Goal: Information Seeking & Learning: Learn about a topic

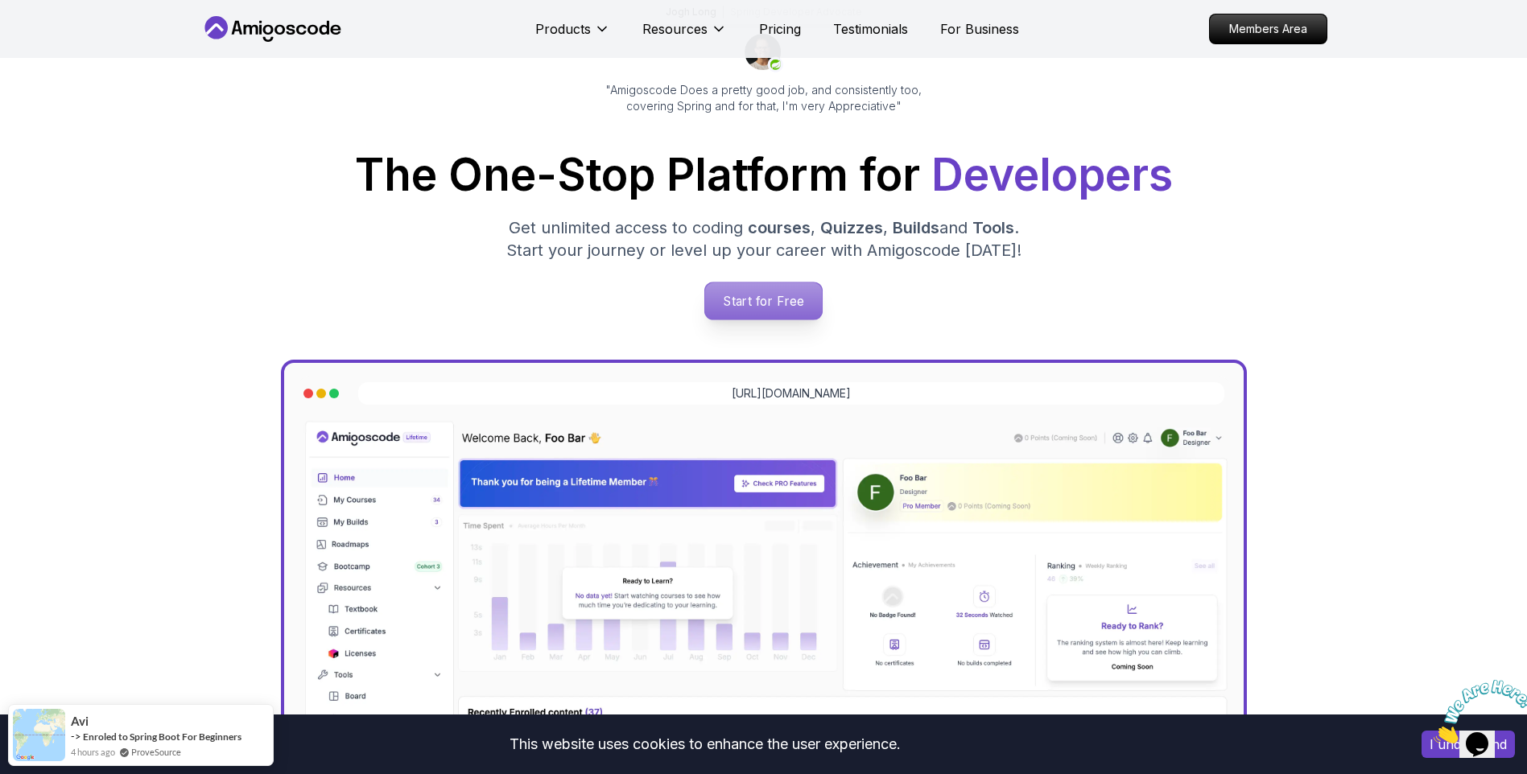
click at [797, 308] on p "Start for Free" at bounding box center [763, 301] width 117 height 37
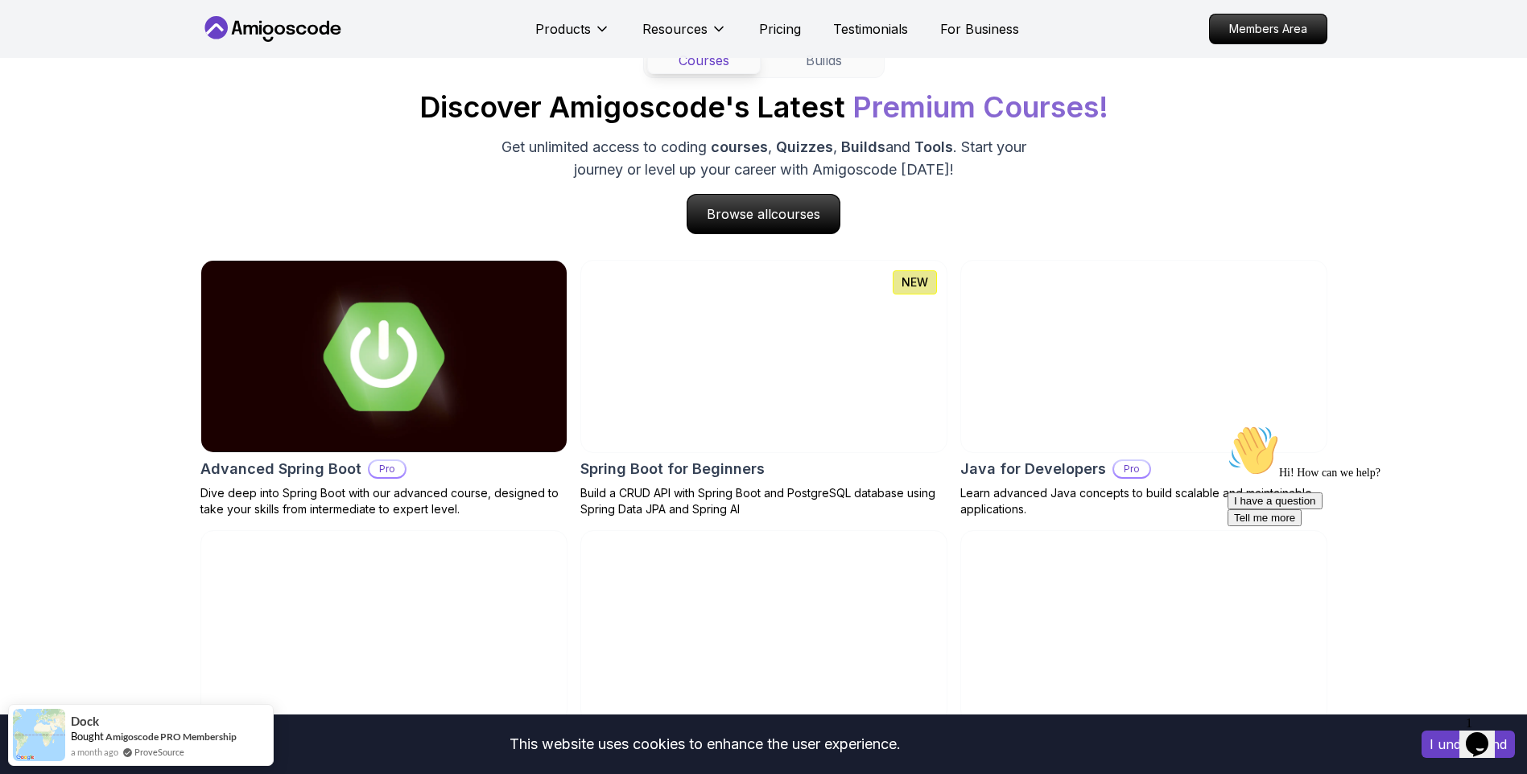
scroll to position [1529, 0]
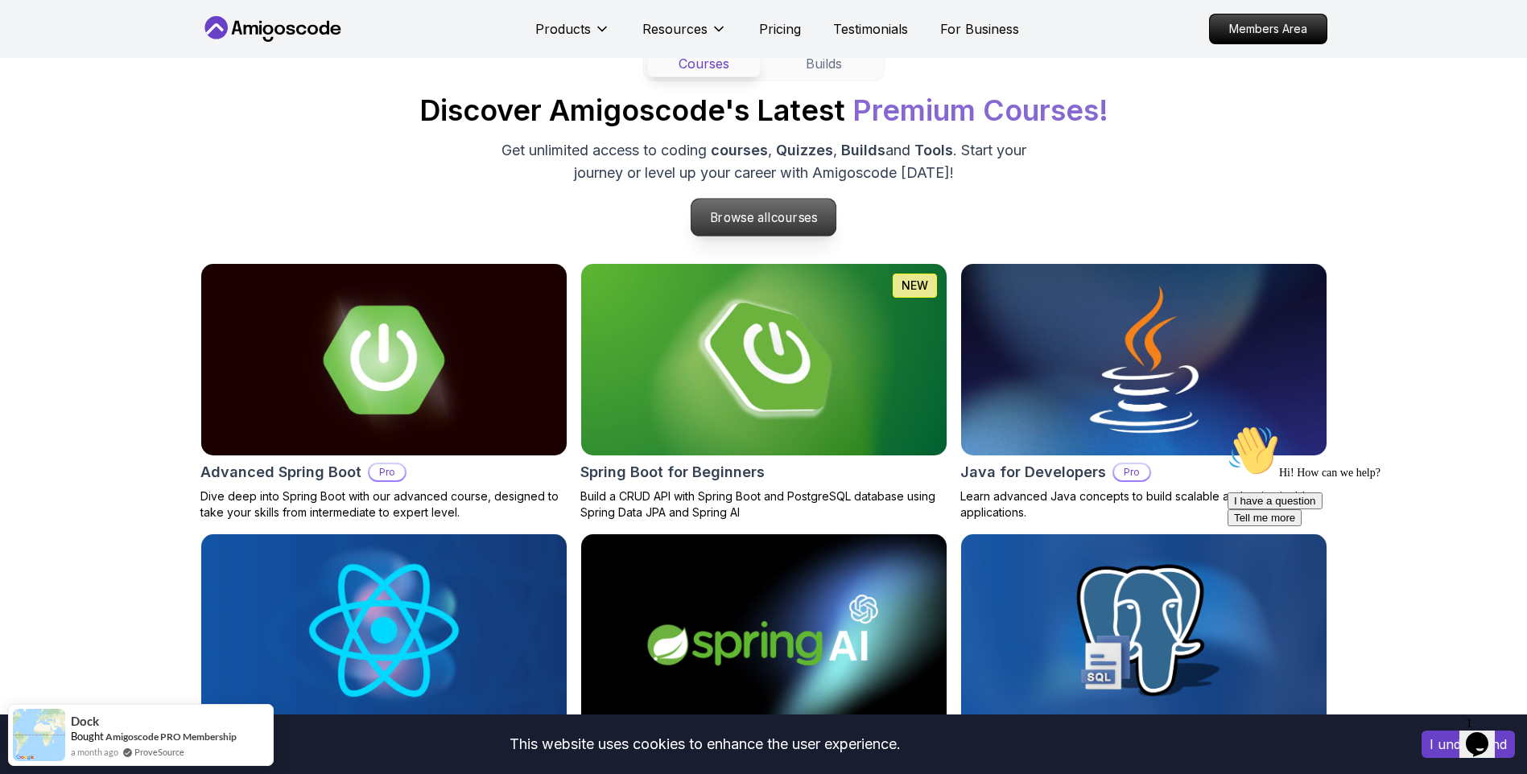
click at [797, 217] on span "courses" at bounding box center [794, 217] width 47 height 15
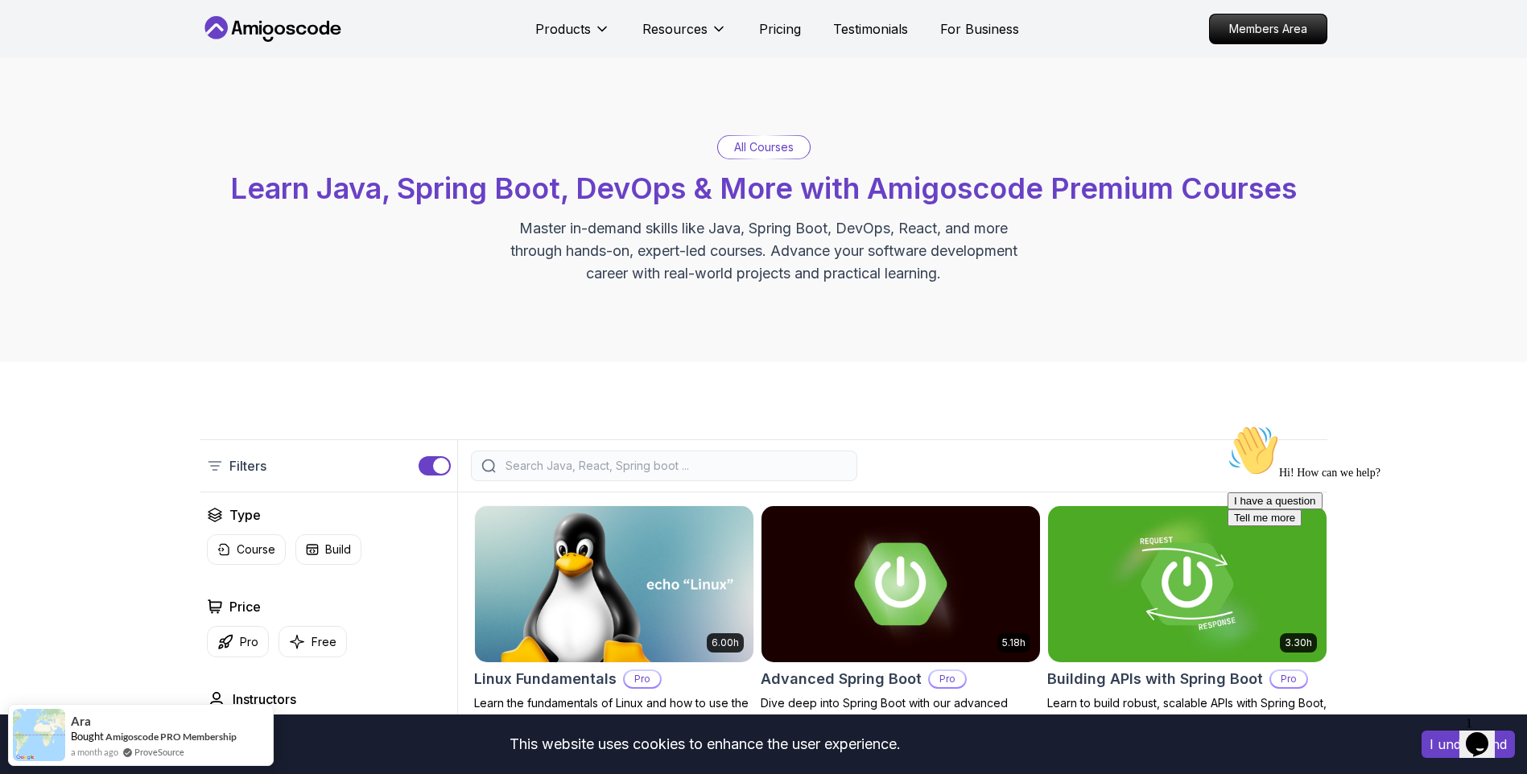
click at [637, 471] on input "search" at bounding box center [674, 466] width 345 height 16
type input "test"
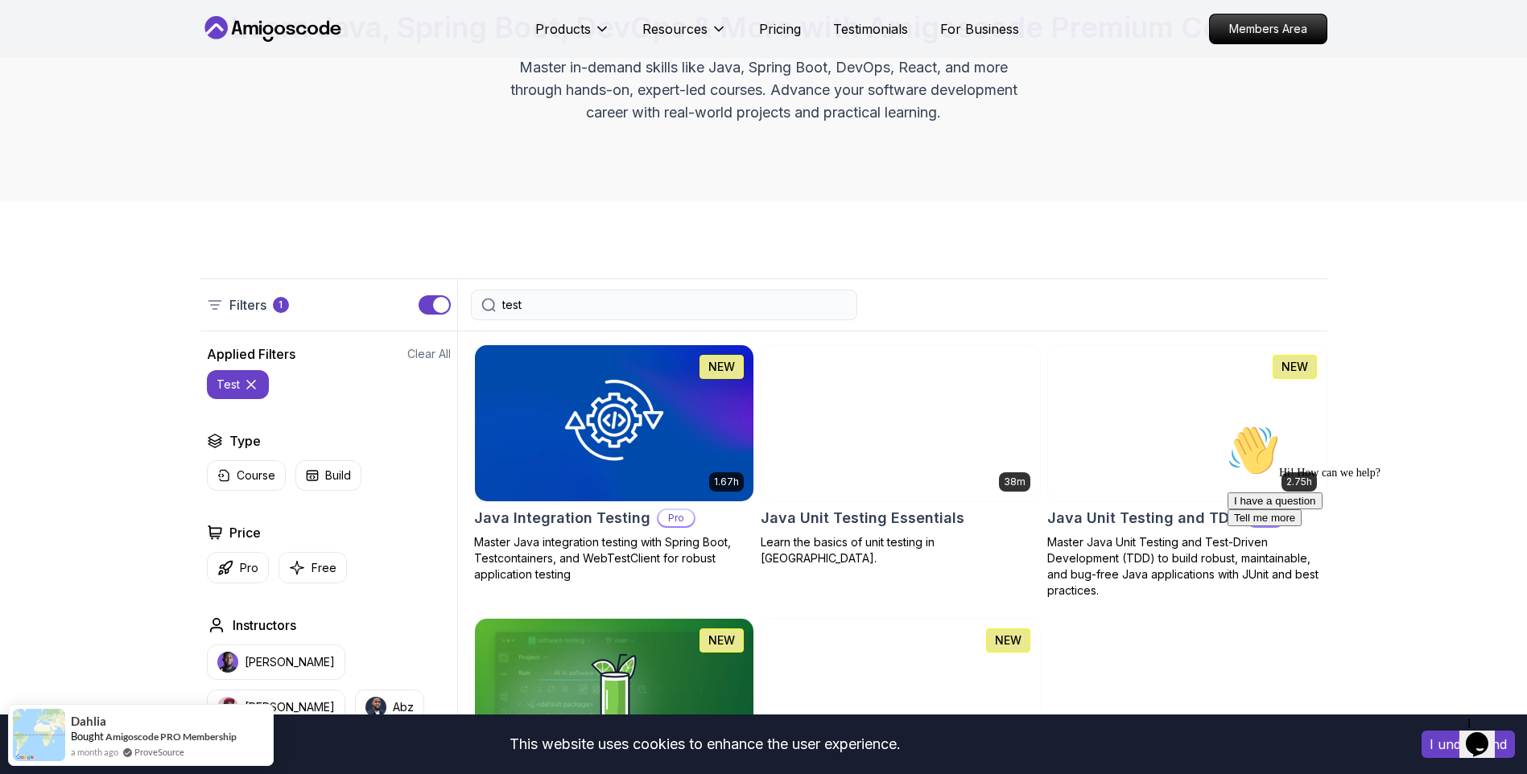
scroll to position [241, 0]
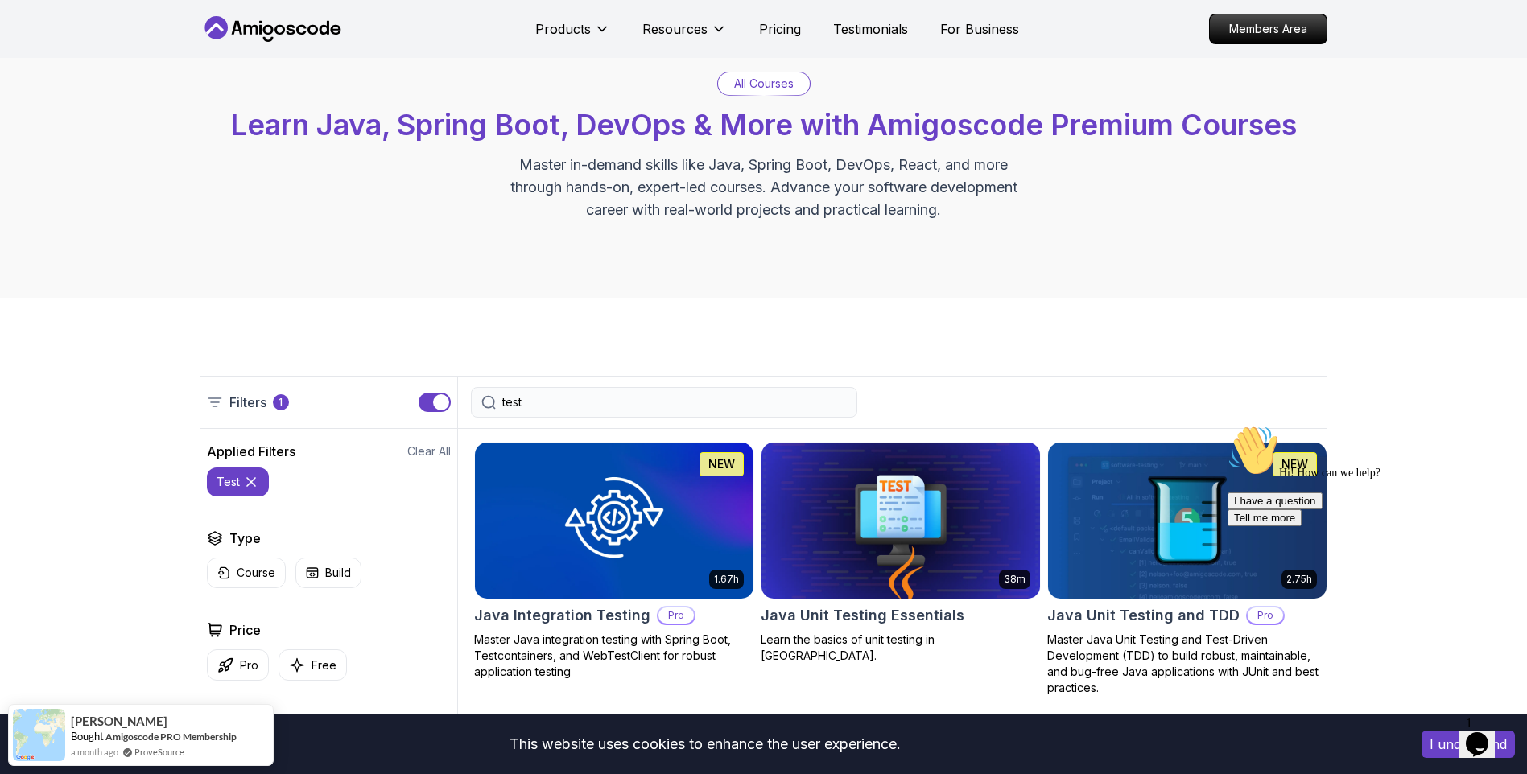
scroll to position [161, 0]
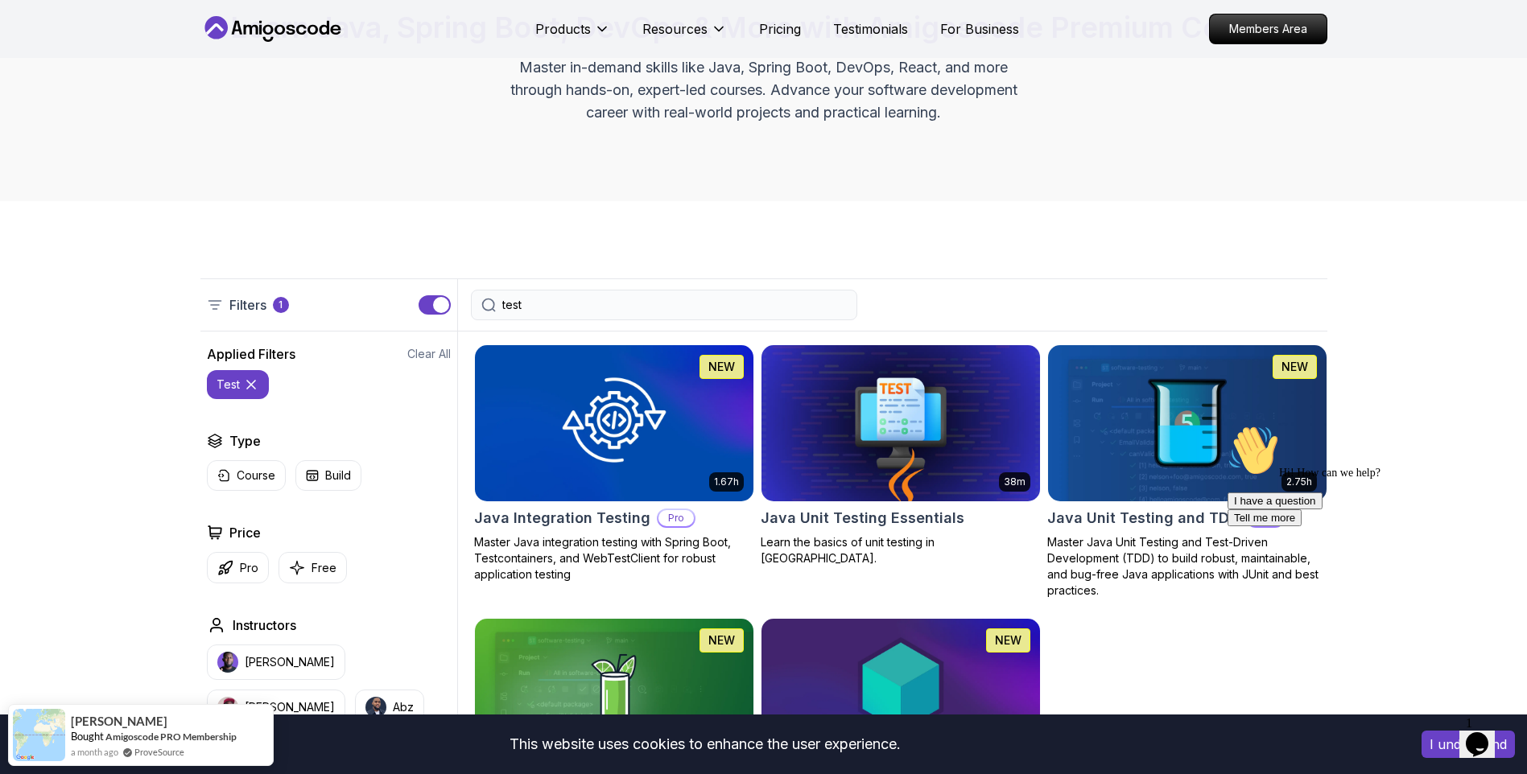
click at [659, 444] on img at bounding box center [614, 422] width 292 height 163
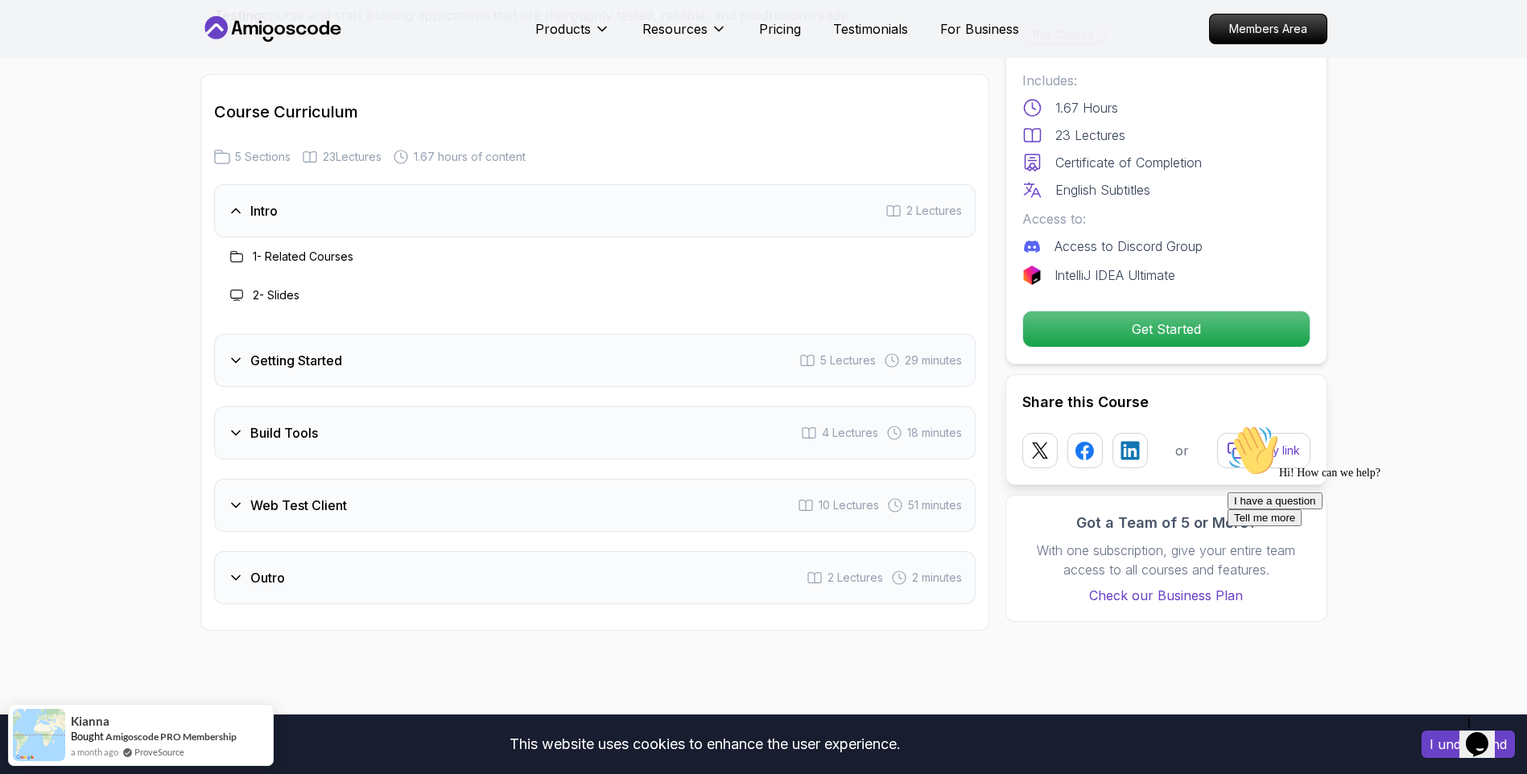
scroll to position [2817, 0]
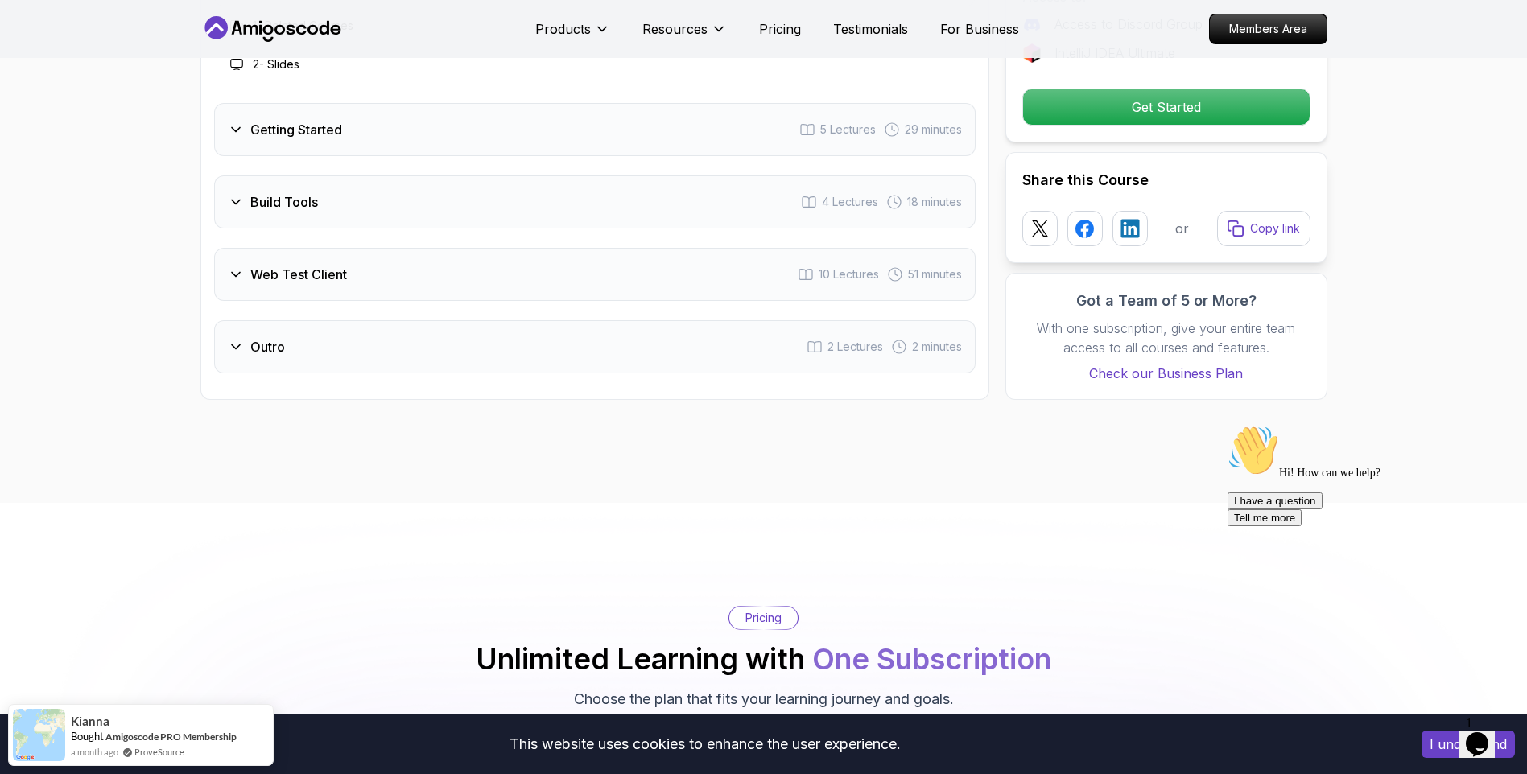
click at [246, 139] on div "Getting Started" at bounding box center [285, 129] width 114 height 19
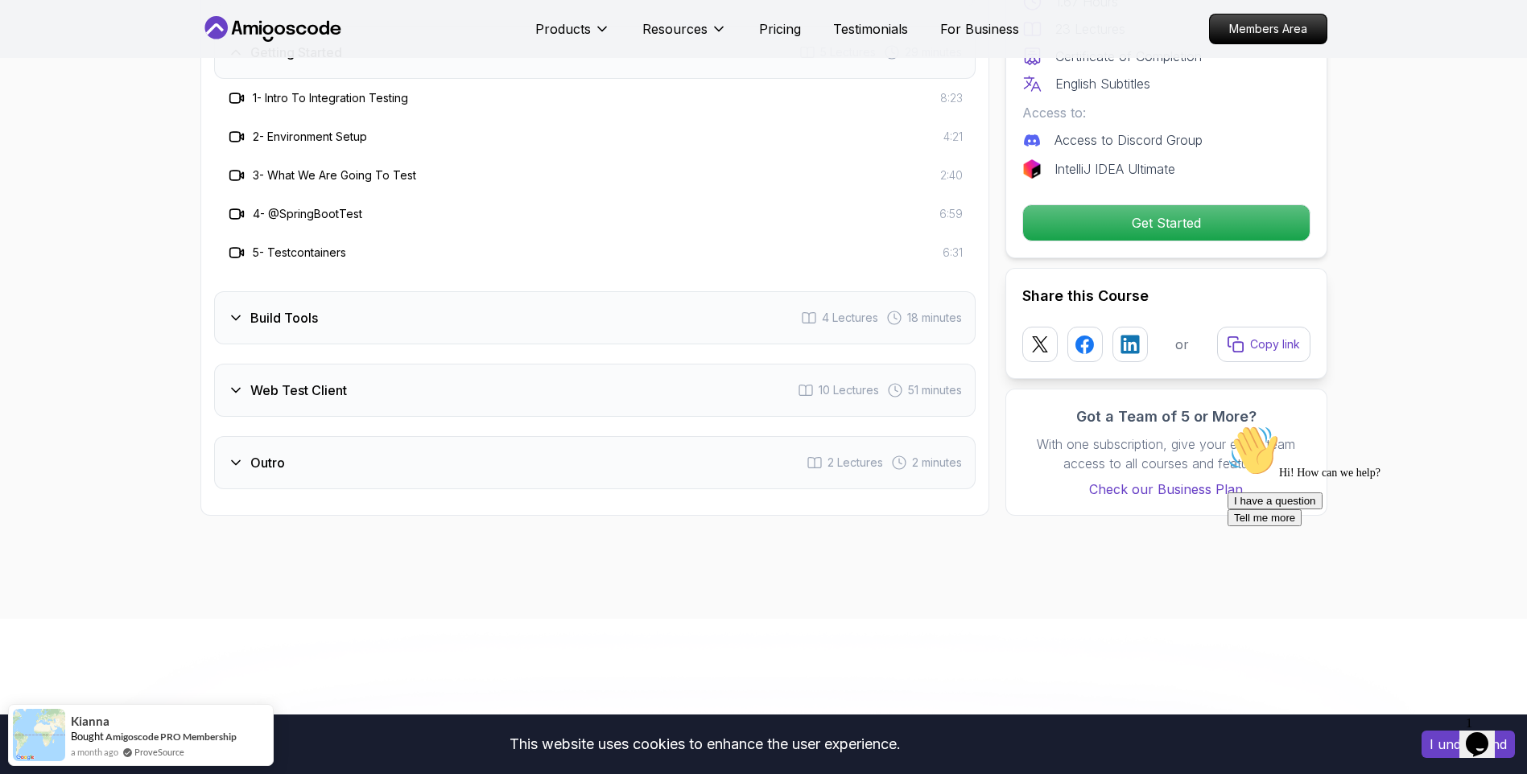
click at [241, 62] on div "Getting Started" at bounding box center [285, 52] width 114 height 19
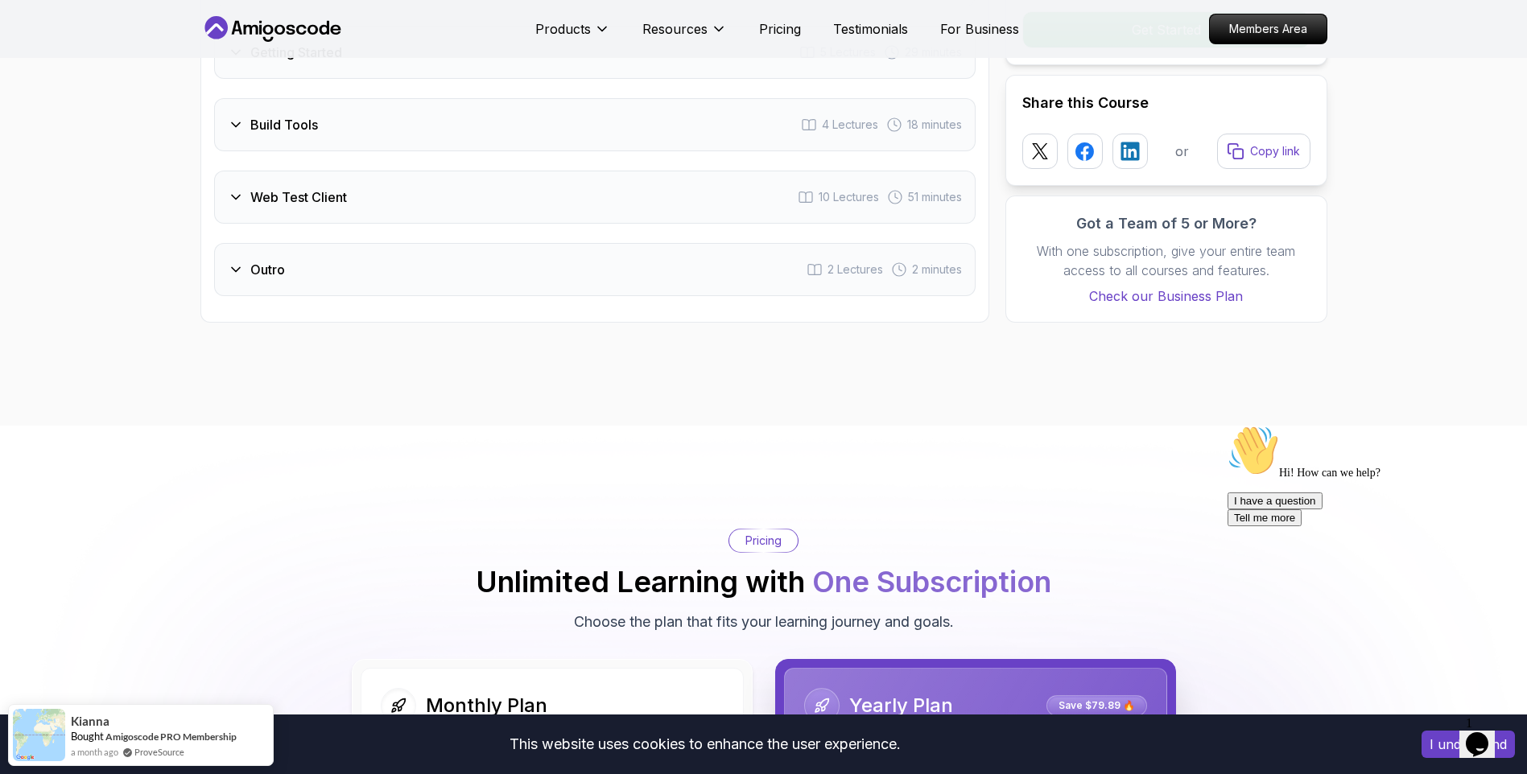
click at [242, 133] on icon at bounding box center [236, 125] width 16 height 16
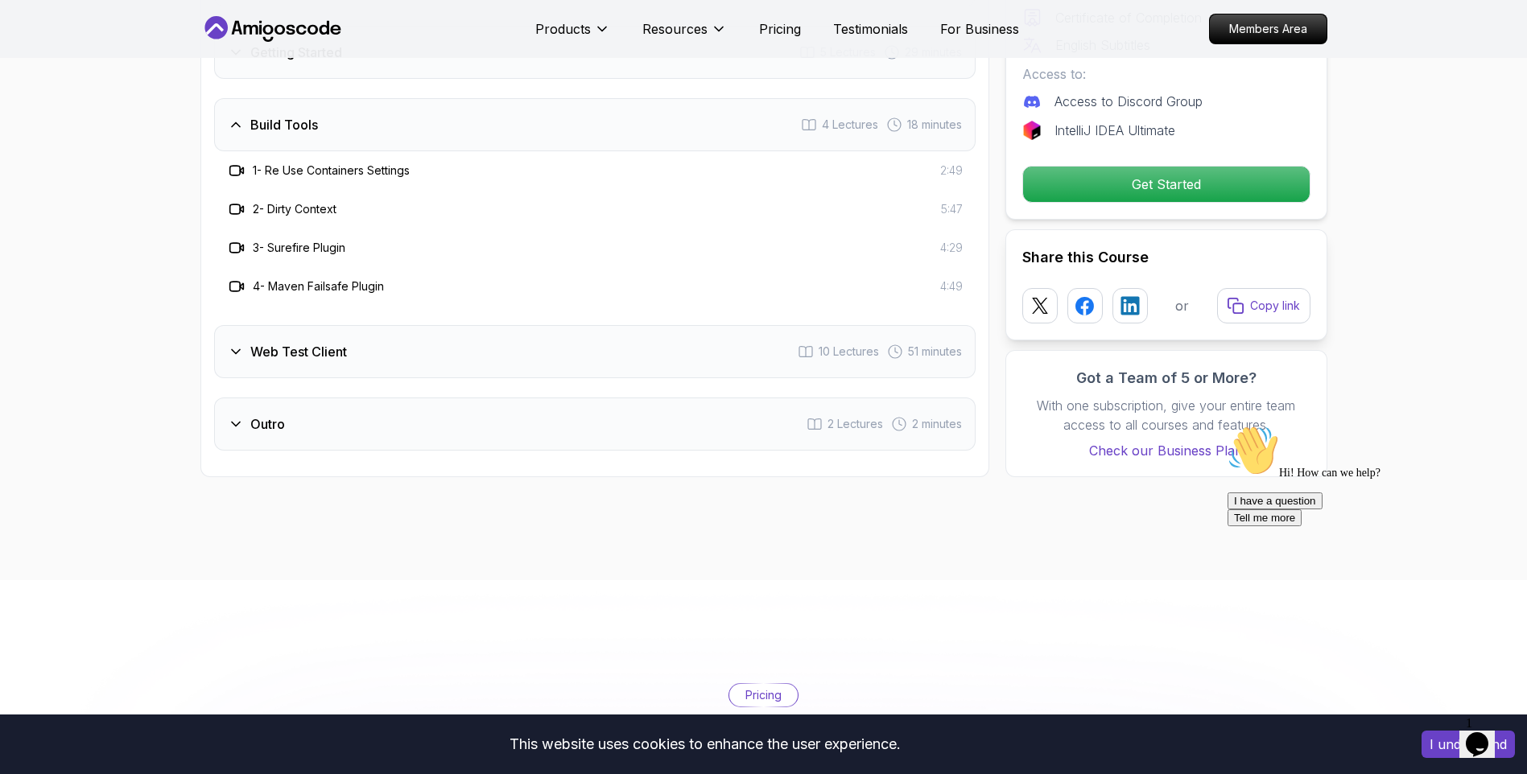
click at [242, 133] on icon at bounding box center [236, 125] width 16 height 16
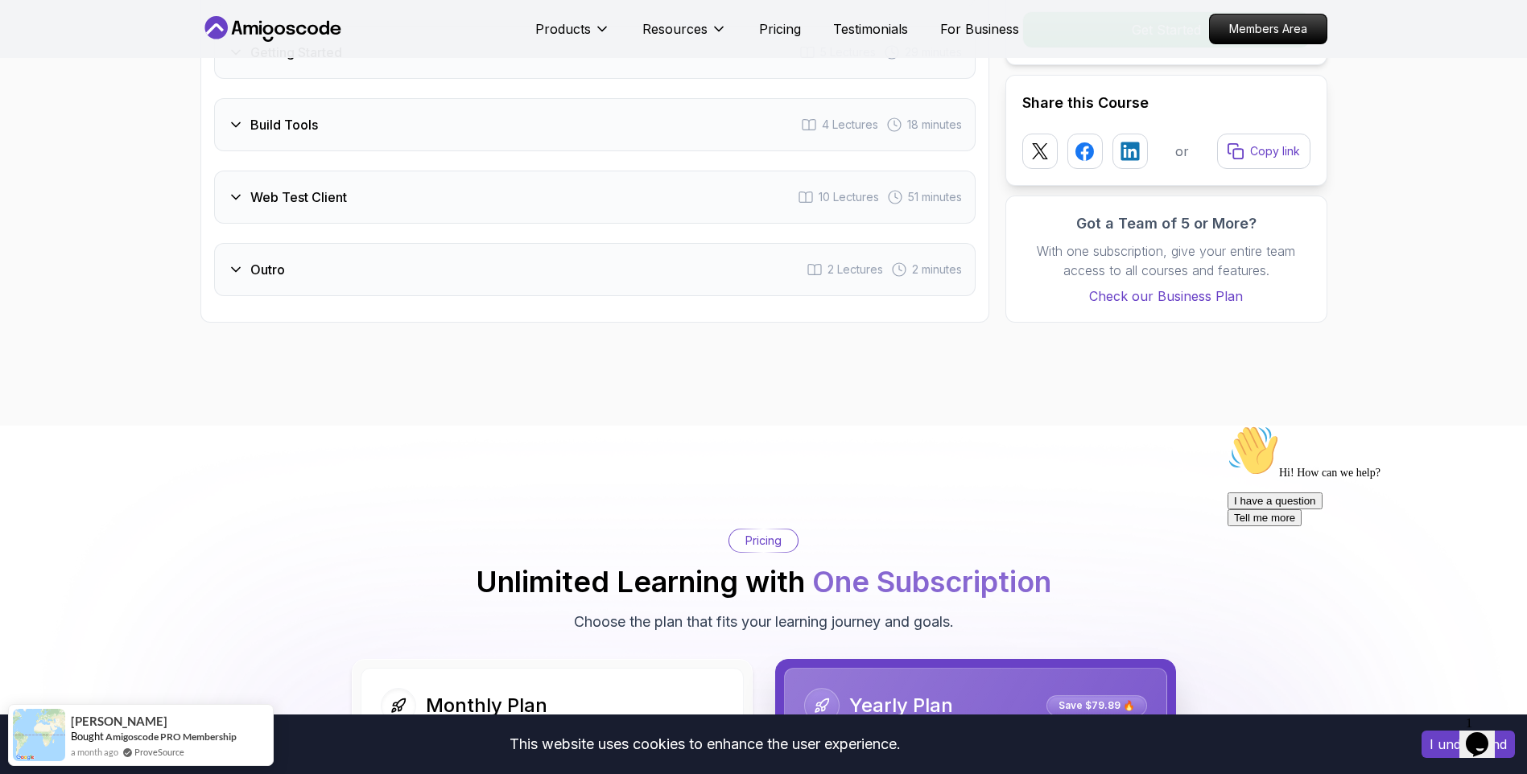
click at [228, 207] on div "Web Test Client" at bounding box center [287, 197] width 119 height 19
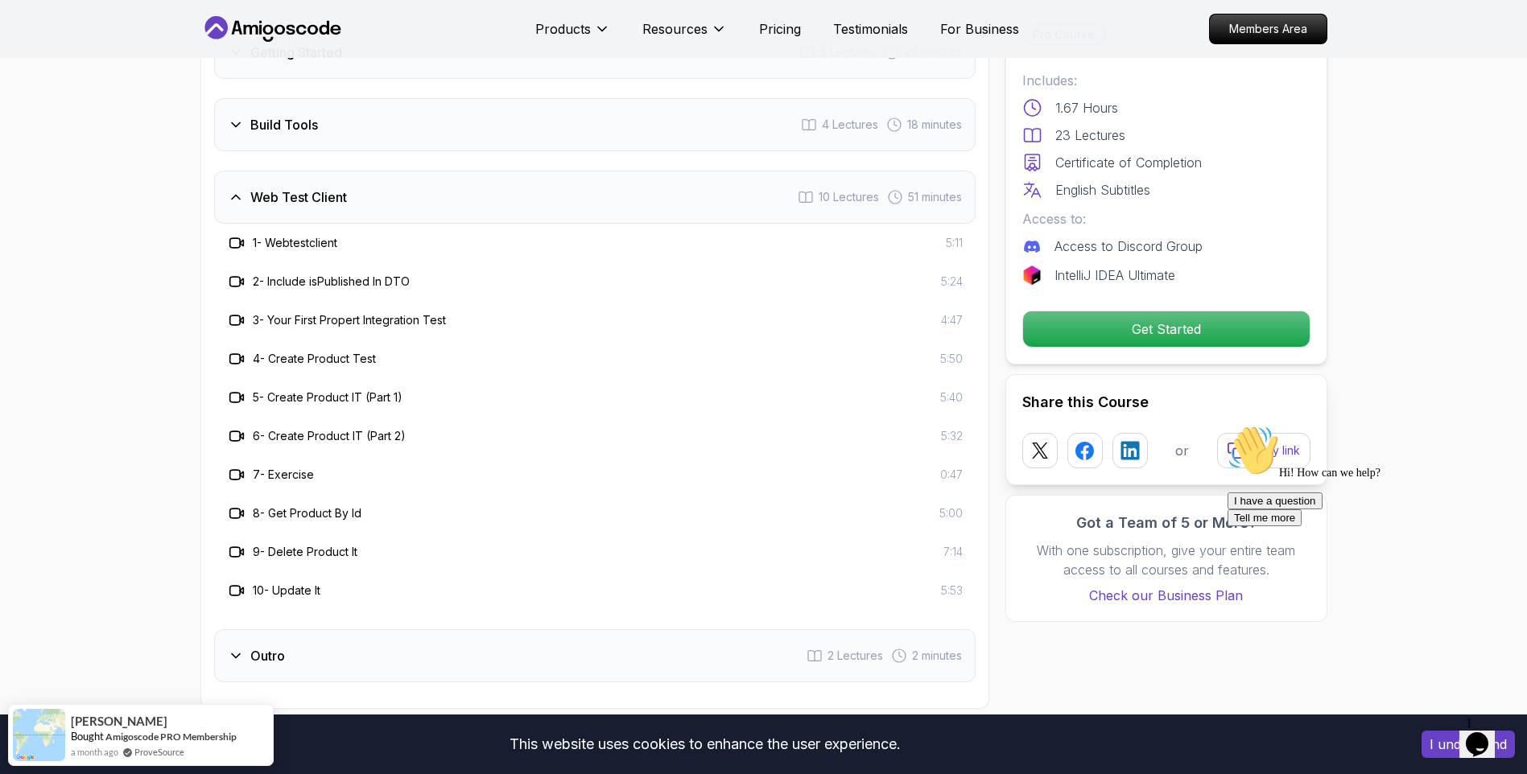
click at [228, 207] on div "Web Test Client" at bounding box center [287, 197] width 119 height 19
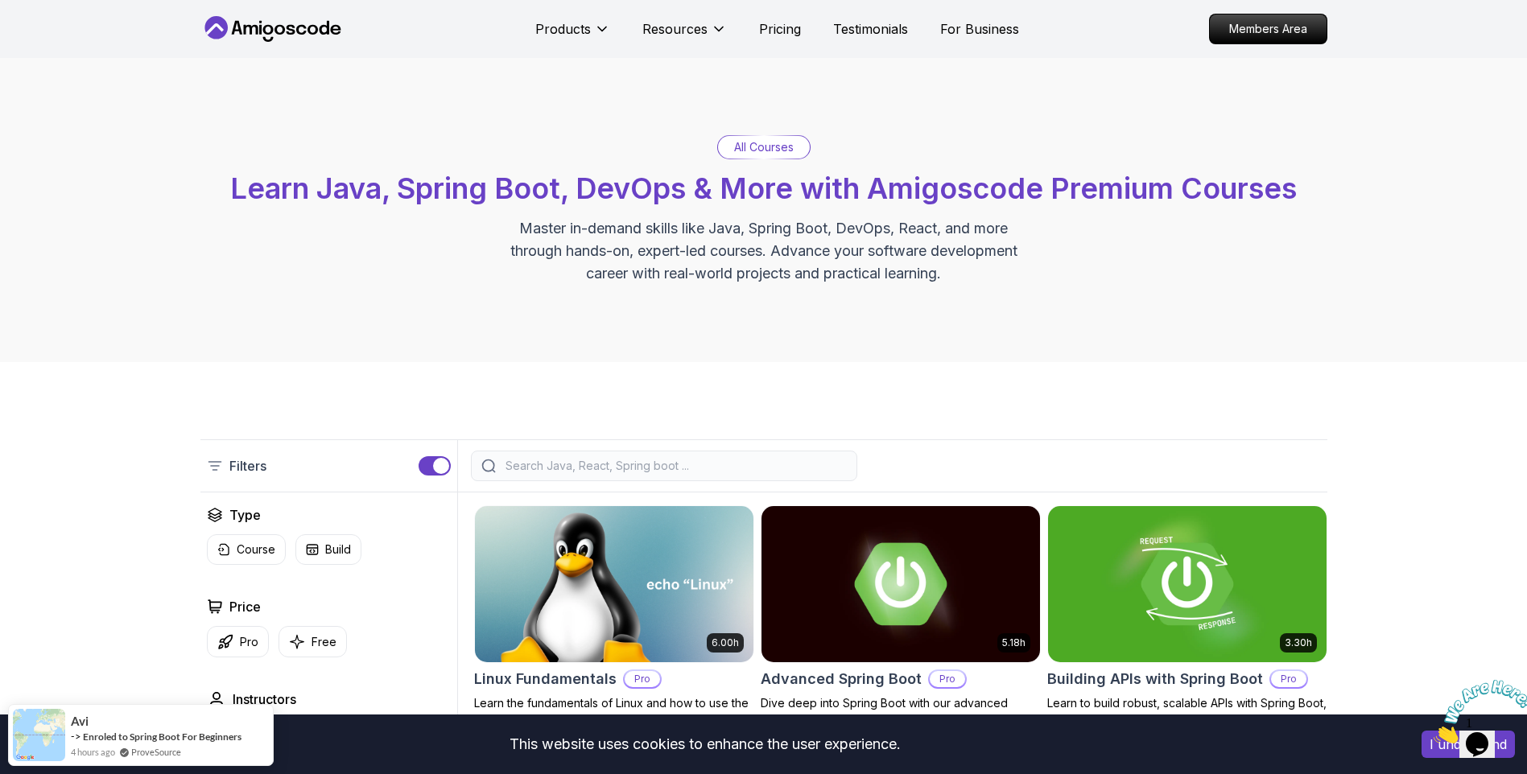
click at [696, 474] on div at bounding box center [664, 466] width 386 height 31
click at [699, 473] on input "search" at bounding box center [674, 466] width 345 height 16
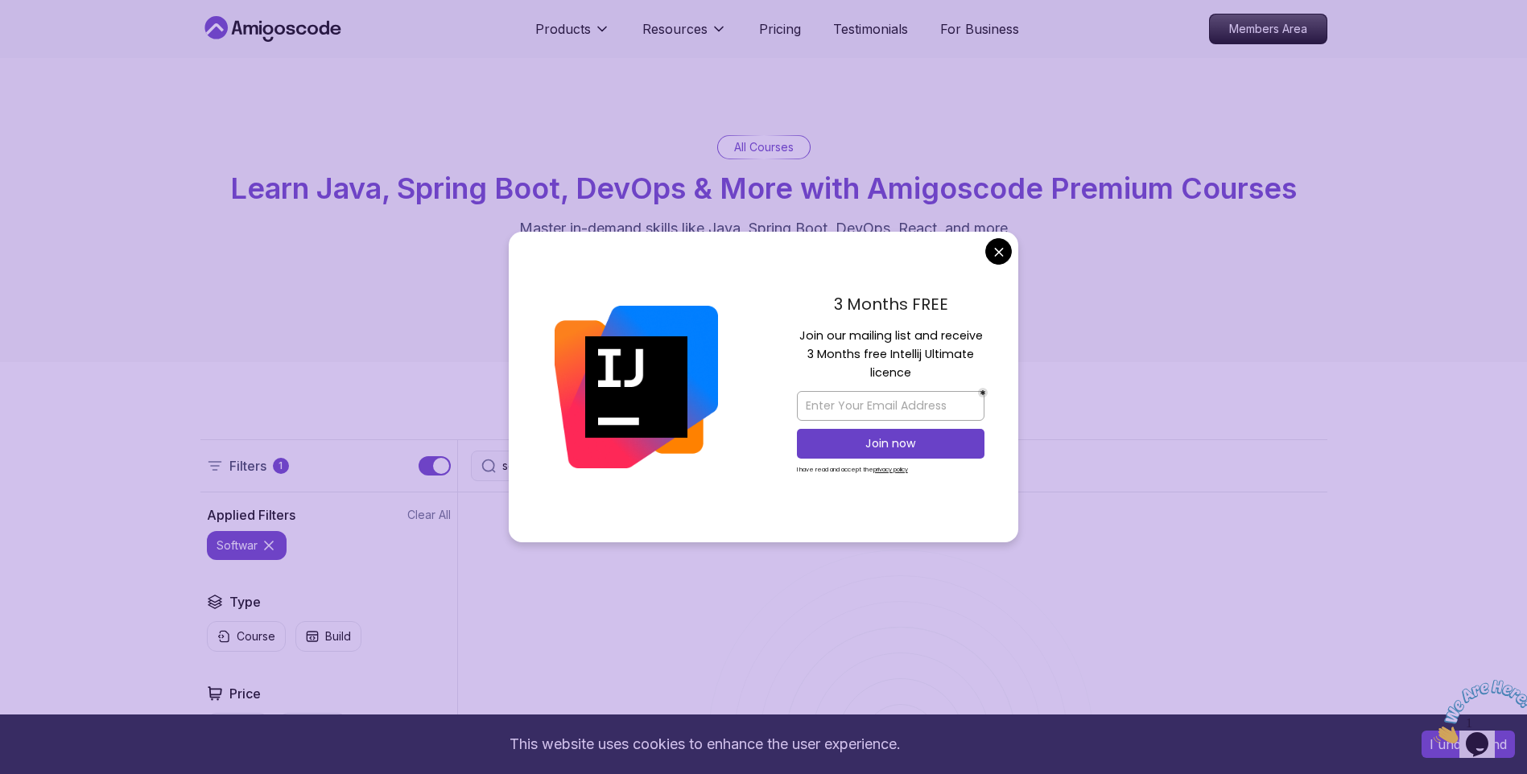
type input "software"
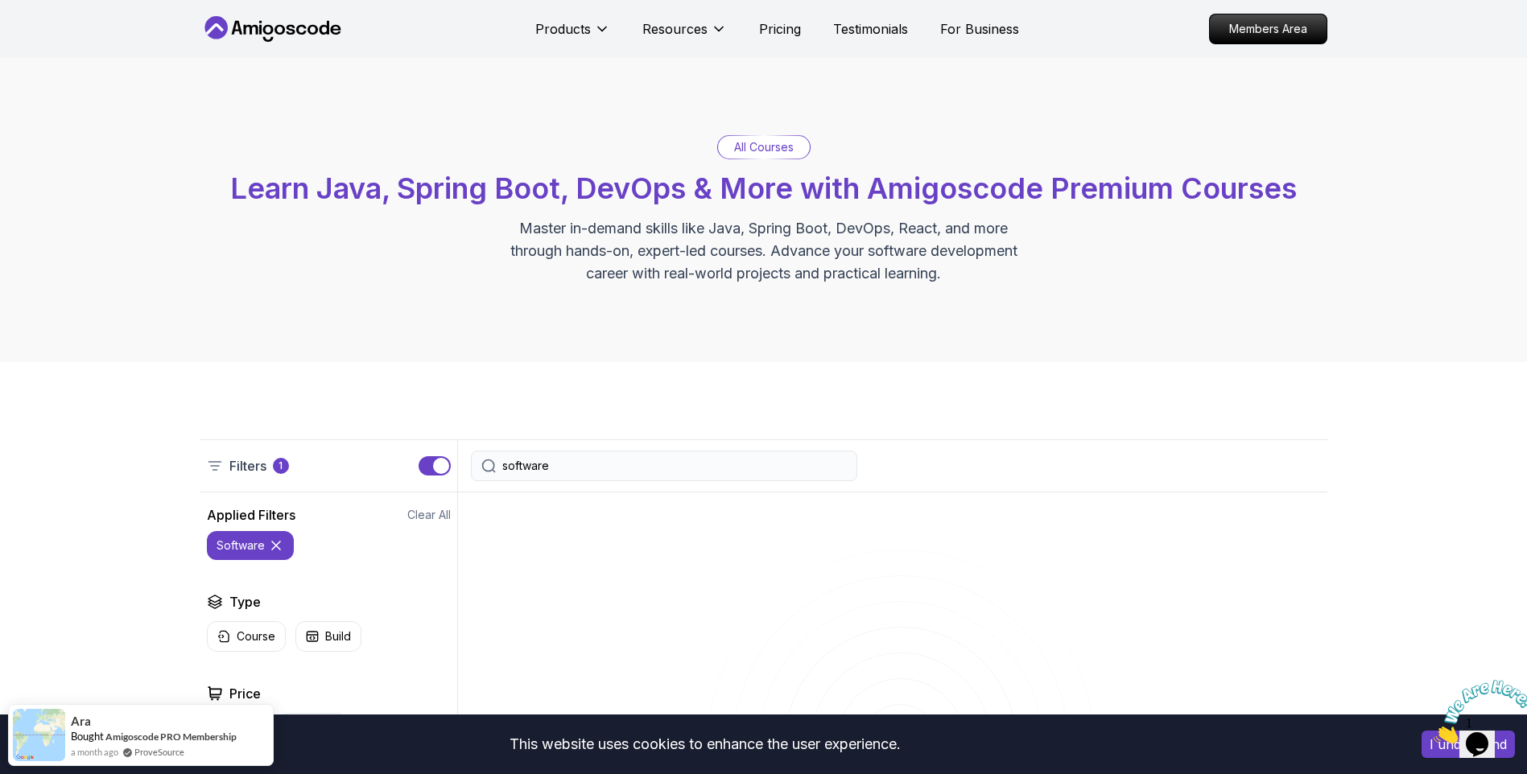
click at [604, 462] on input "software" at bounding box center [674, 466] width 345 height 16
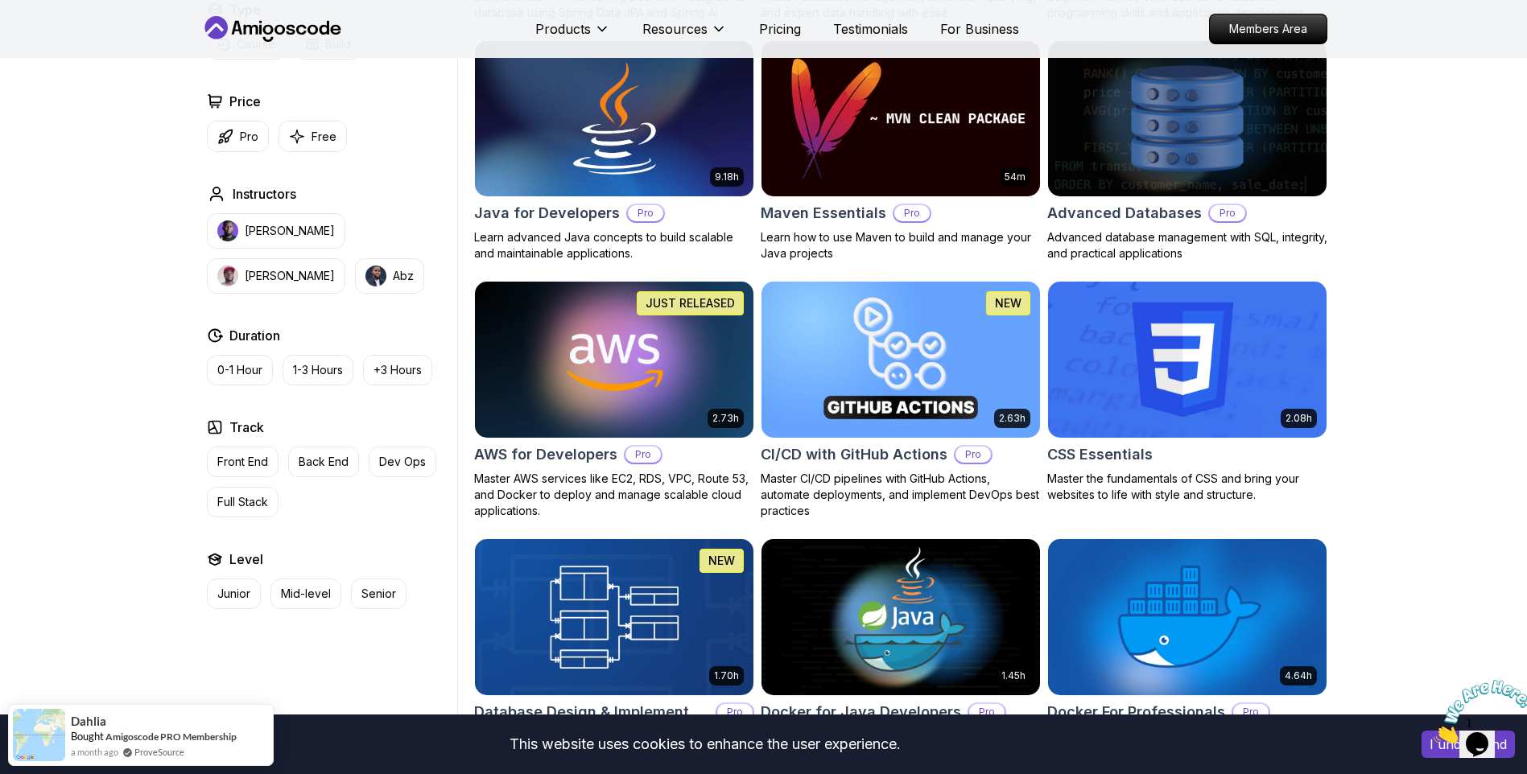
scroll to position [1046, 0]
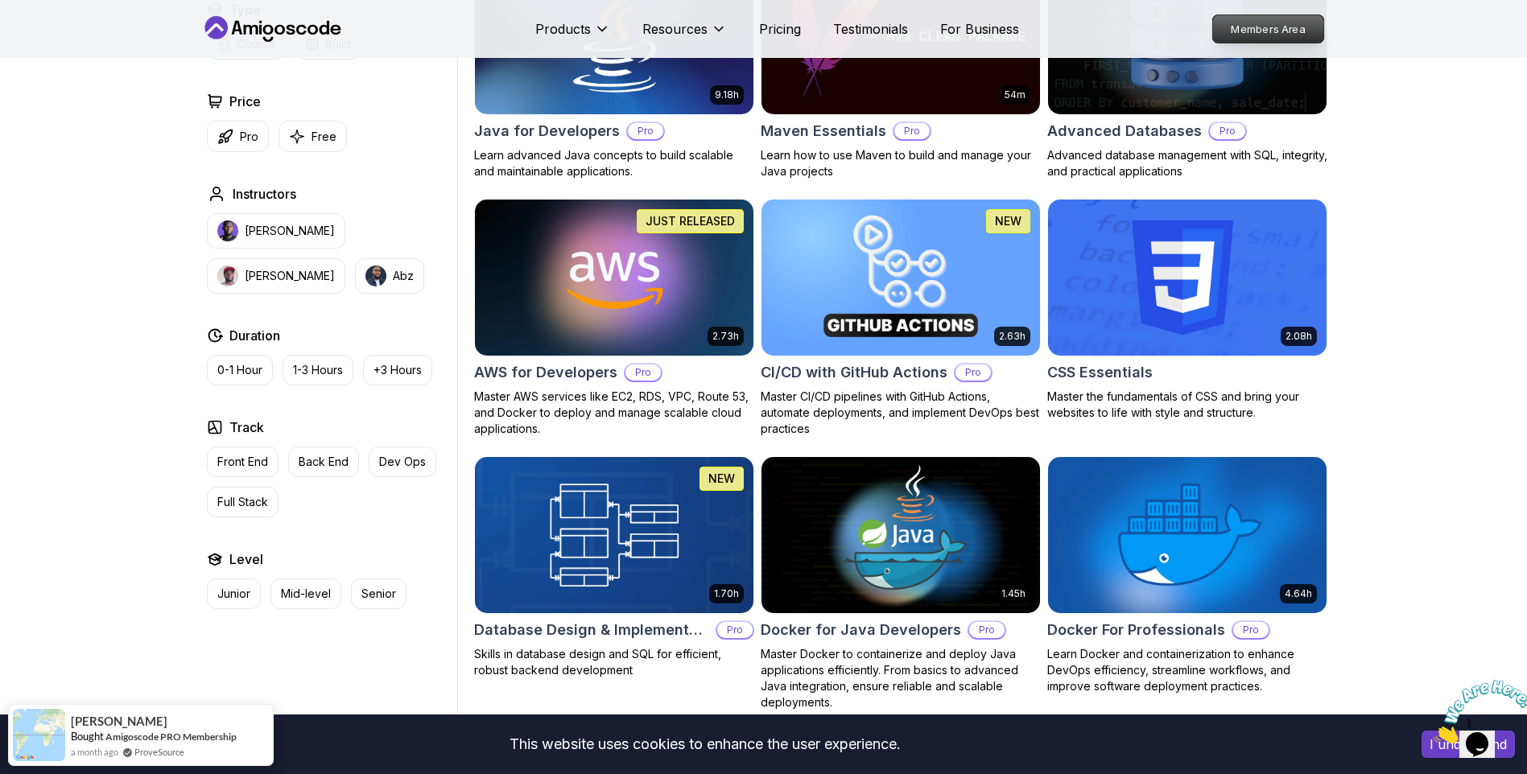
click at [1265, 23] on p "Members Area" at bounding box center [1267, 28] width 111 height 27
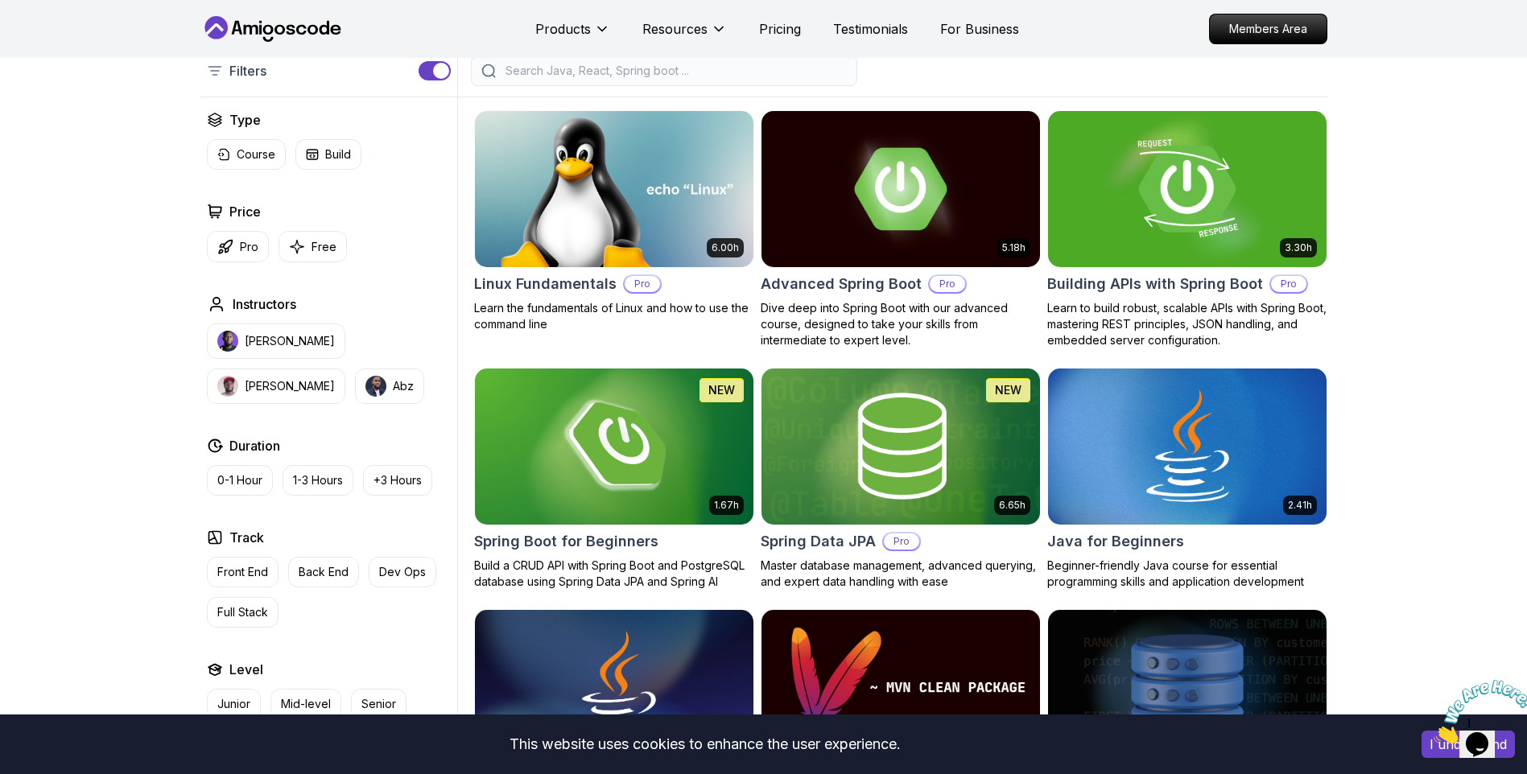
scroll to position [483, 0]
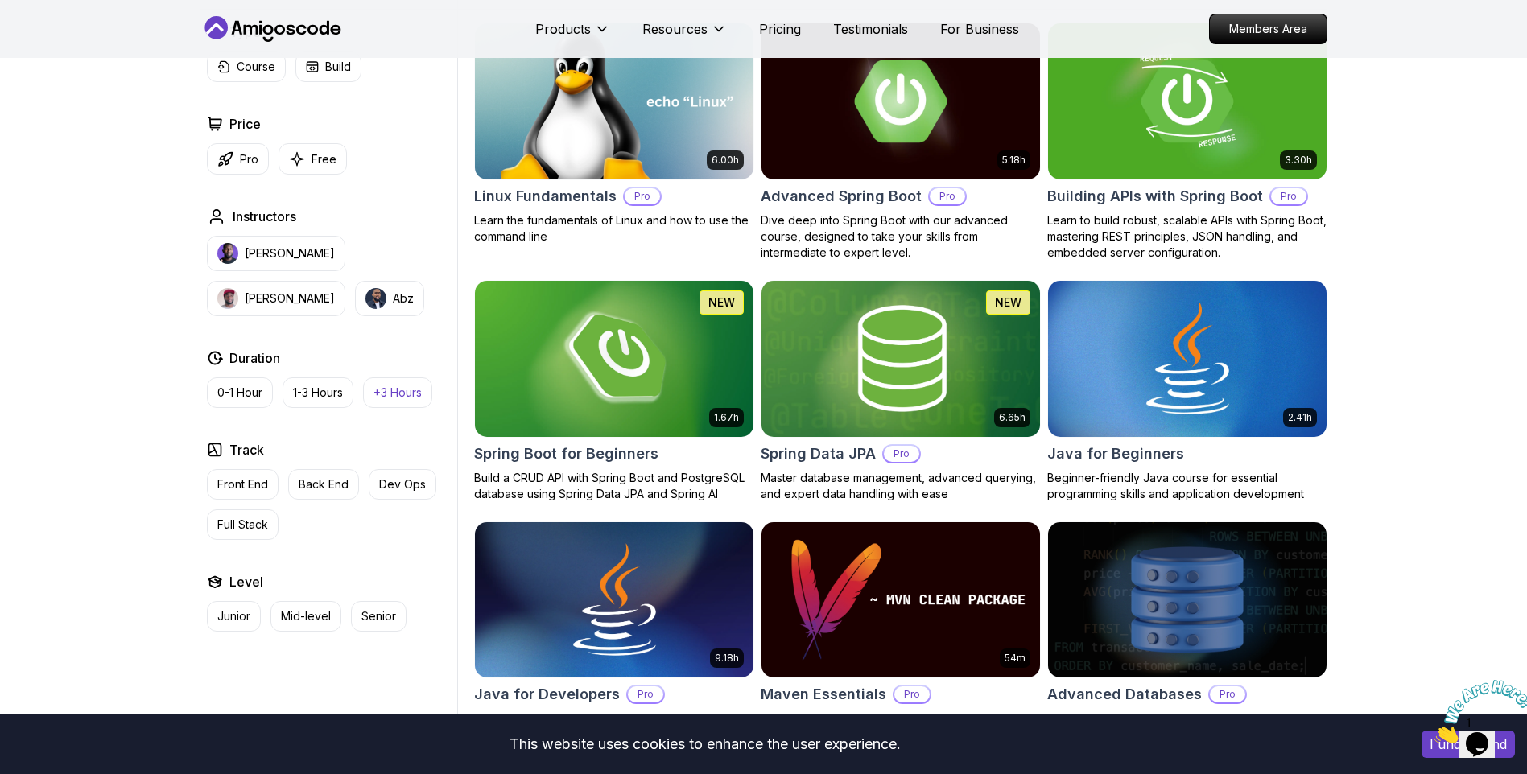
click at [415, 398] on p "+3 Hours" at bounding box center [397, 393] width 48 height 16
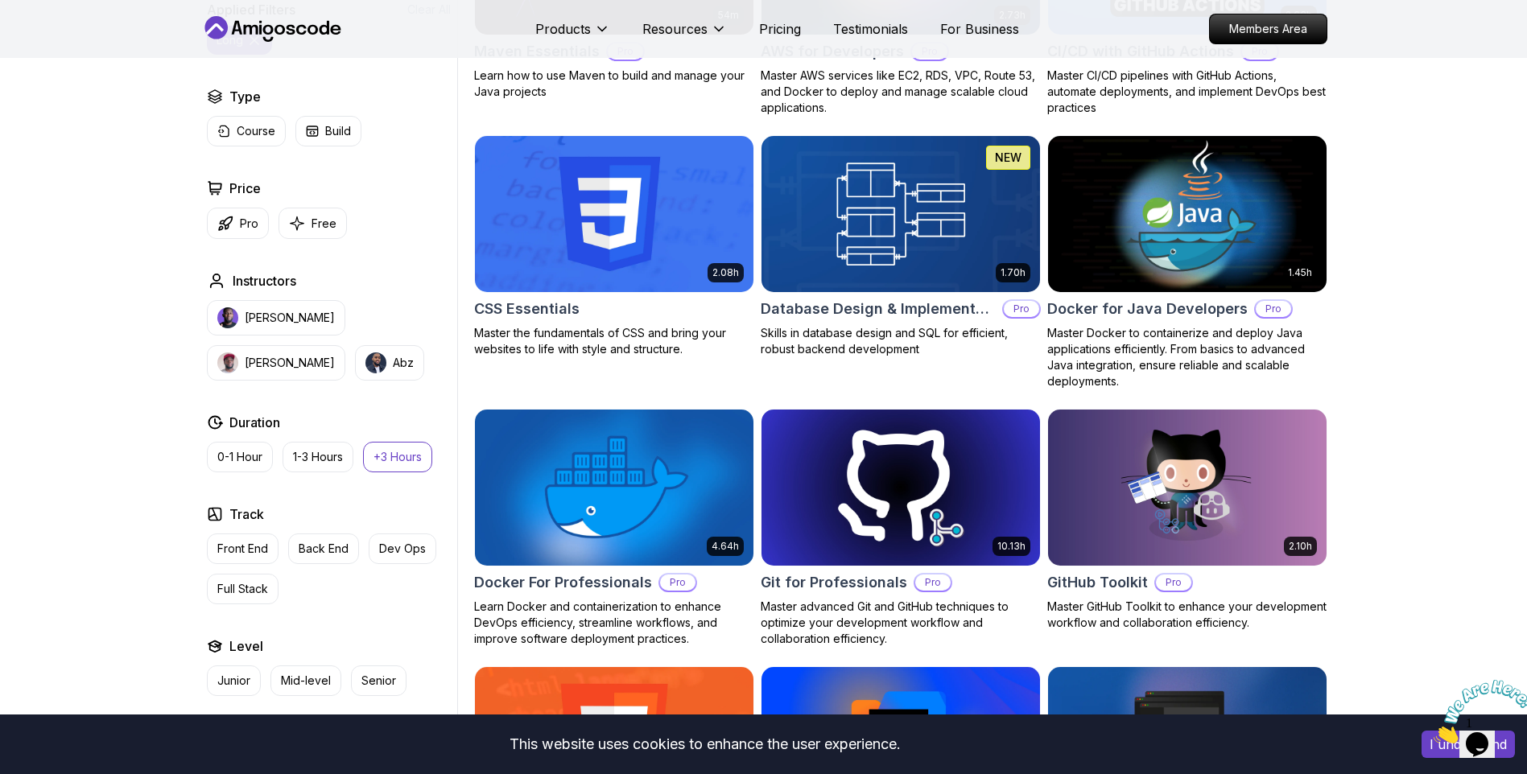
scroll to position [1127, 0]
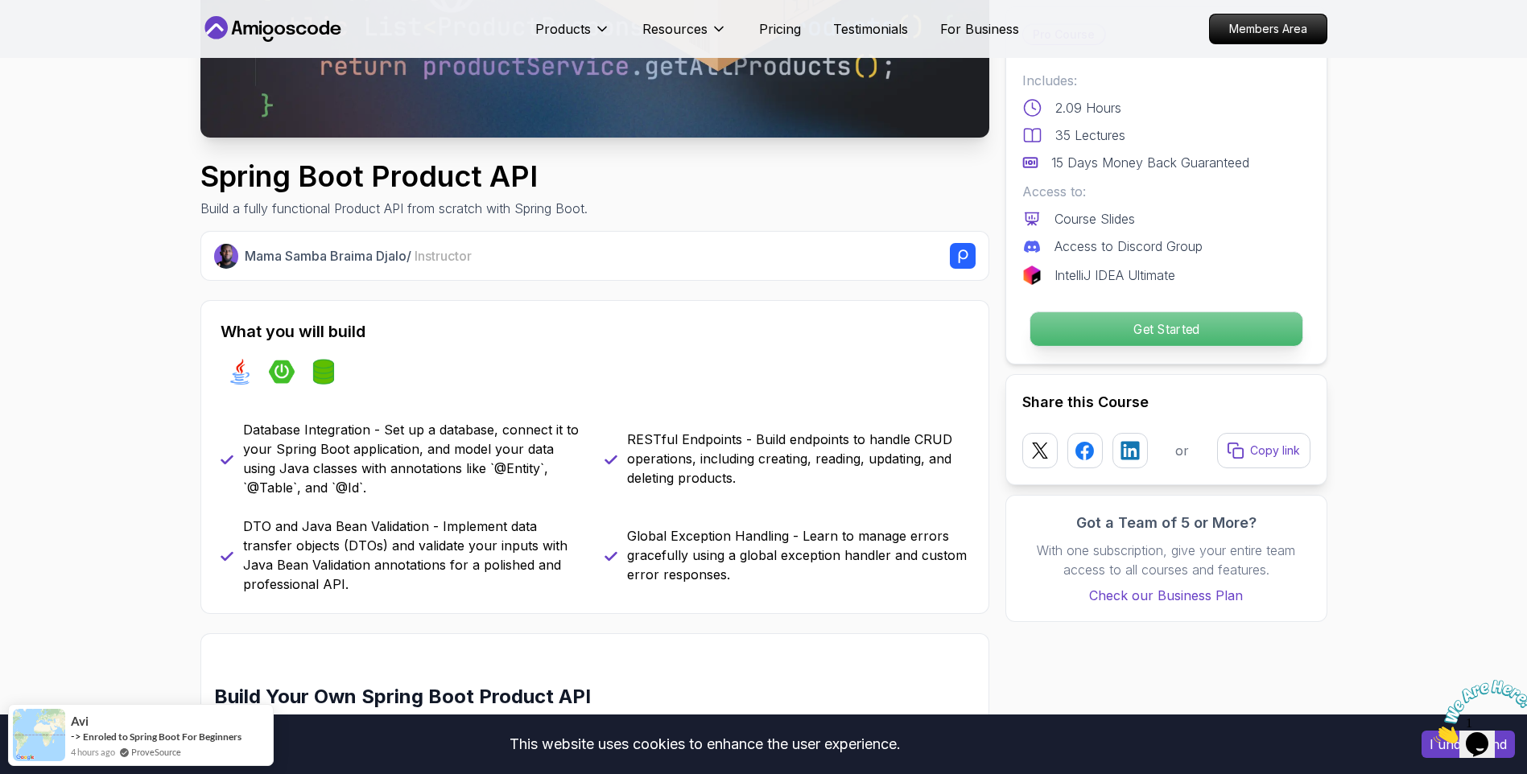
click at [1154, 325] on p "Get Started" at bounding box center [1166, 329] width 272 height 34
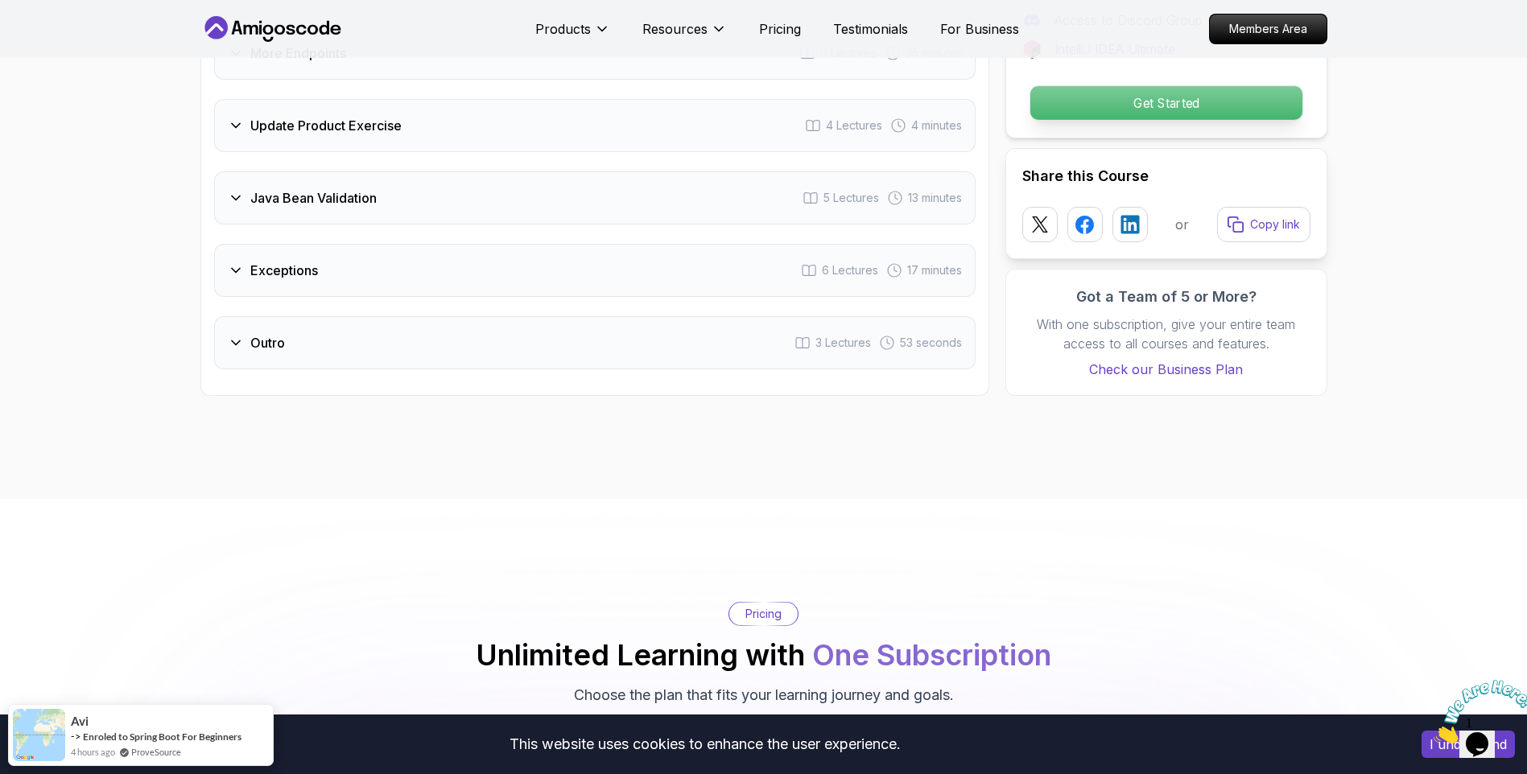
scroll to position [2784, 0]
